Goal: Task Accomplishment & Management: Complete application form

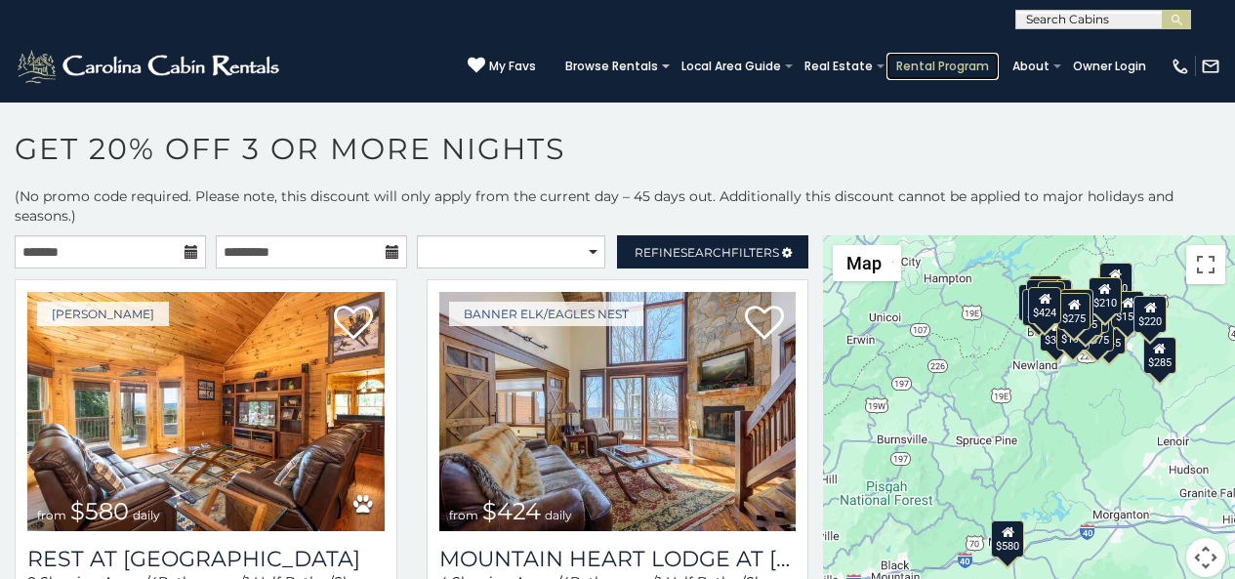
click at [938, 69] on link "Rental Program" at bounding box center [943, 66] width 112 height 27
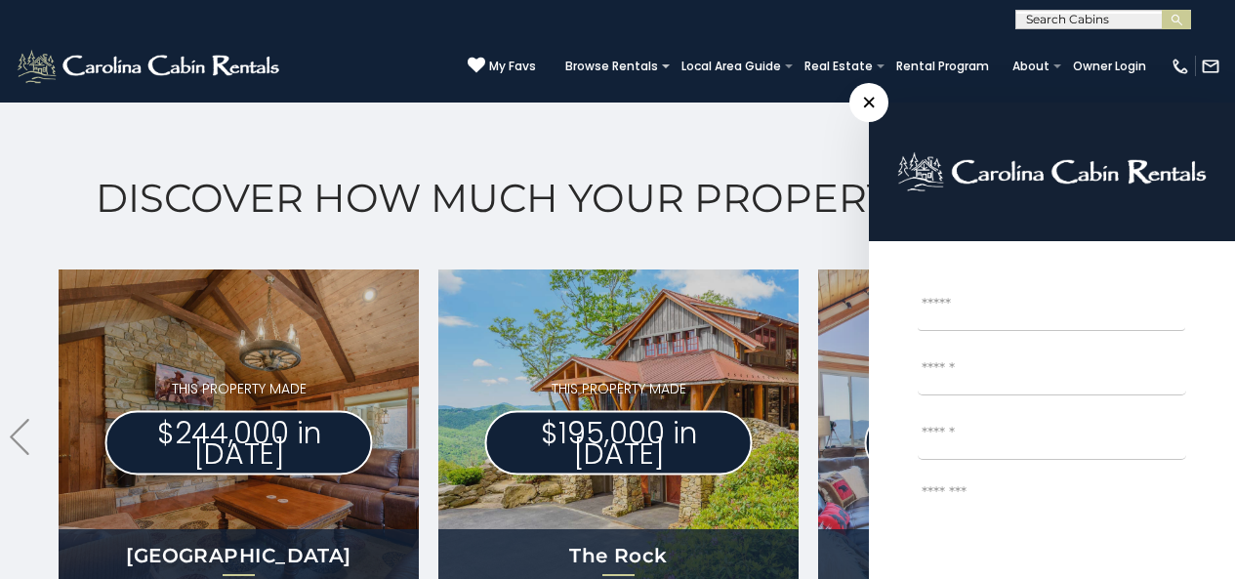
scroll to position [935, 0]
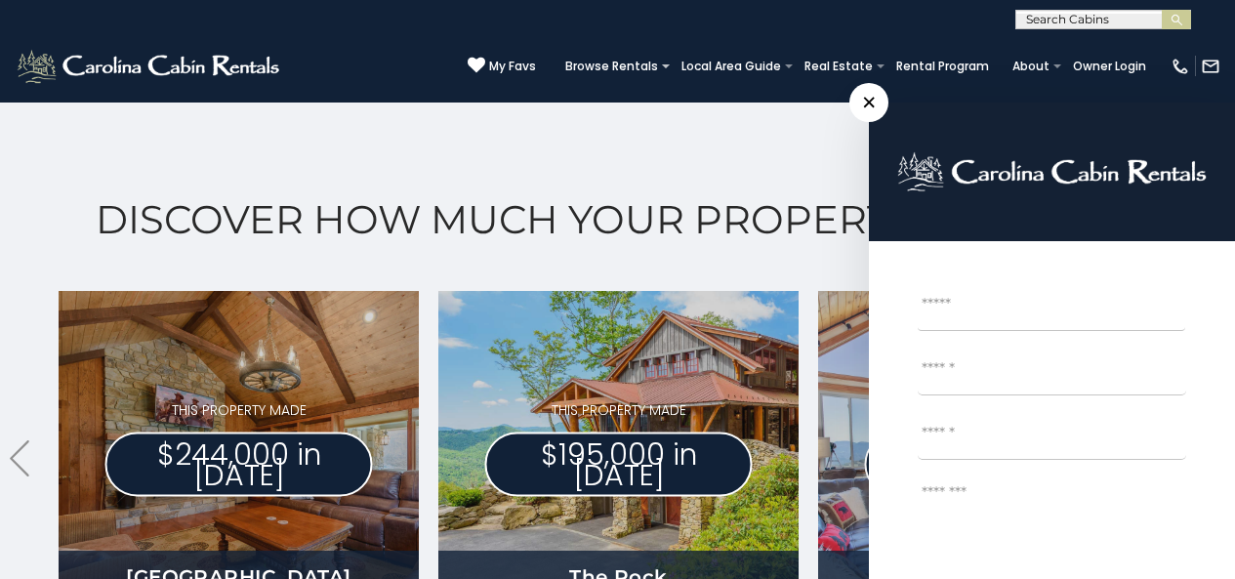
click at [5, 293] on div "Discover How Much Your Property Can Make .arrowLeft .st0{fill:#929292;} .arrowR…" at bounding box center [617, 468] width 1235 height 758
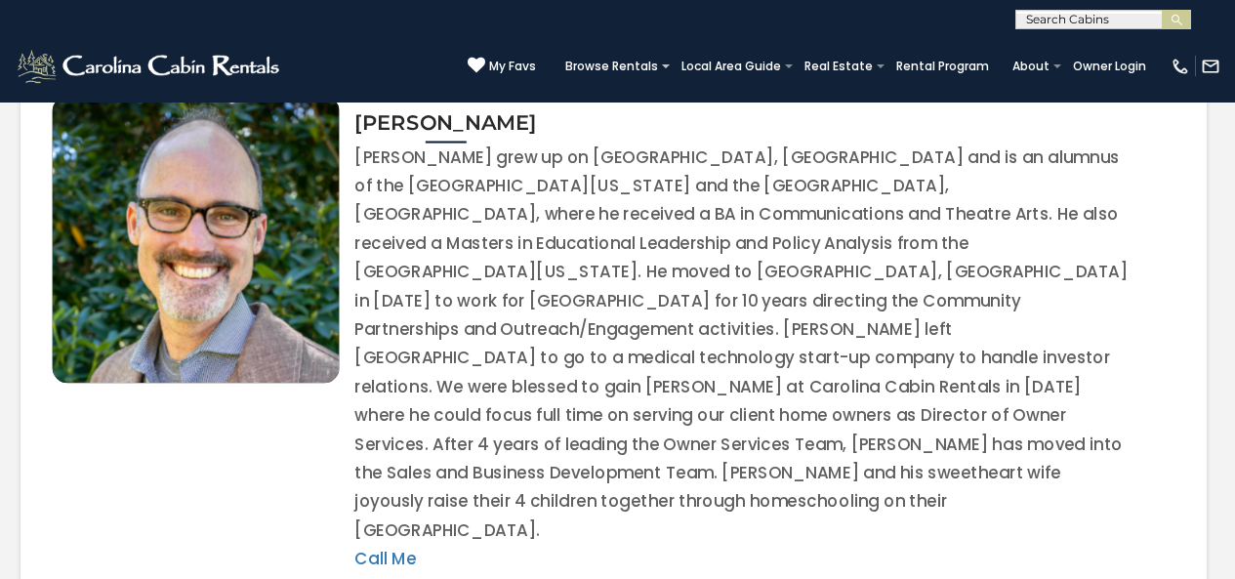
scroll to position [3947, 0]
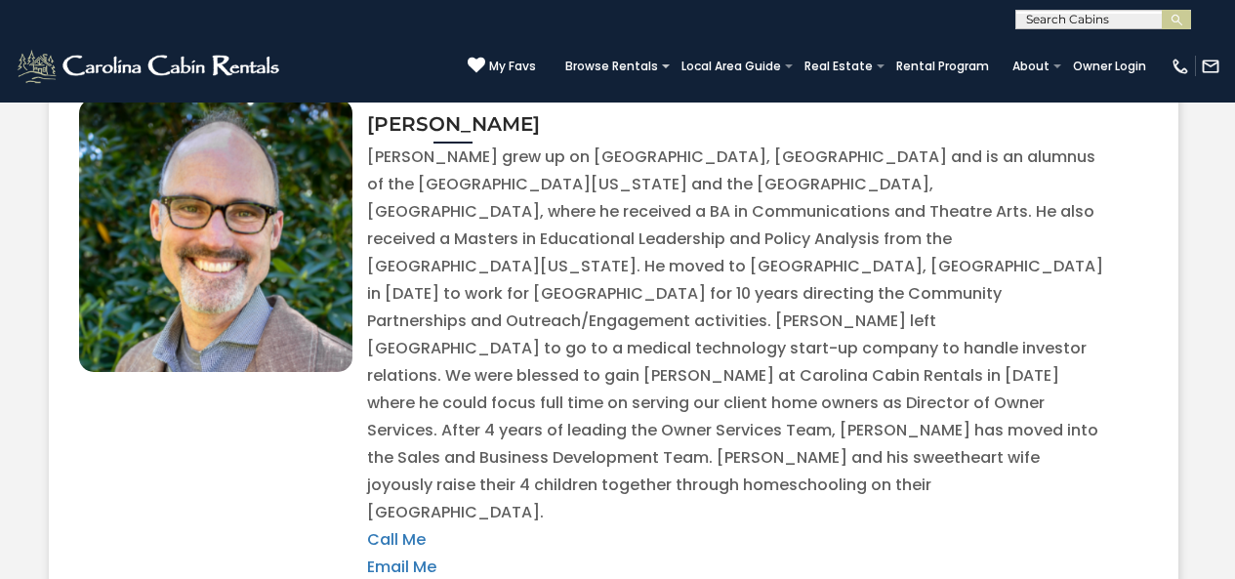
click at [1229, 505] on section "Contact Sales Todd Call Me Email Me" at bounding box center [617, 302] width 1235 height 824
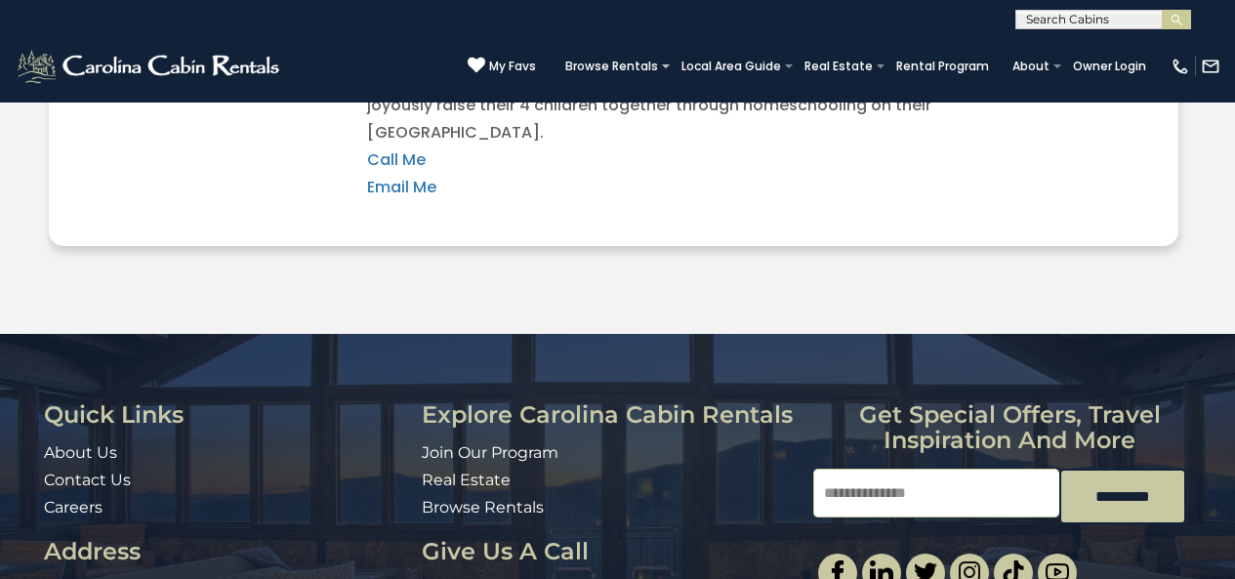
scroll to position [4328, 0]
